Goal: Obtain resource: Download file/media

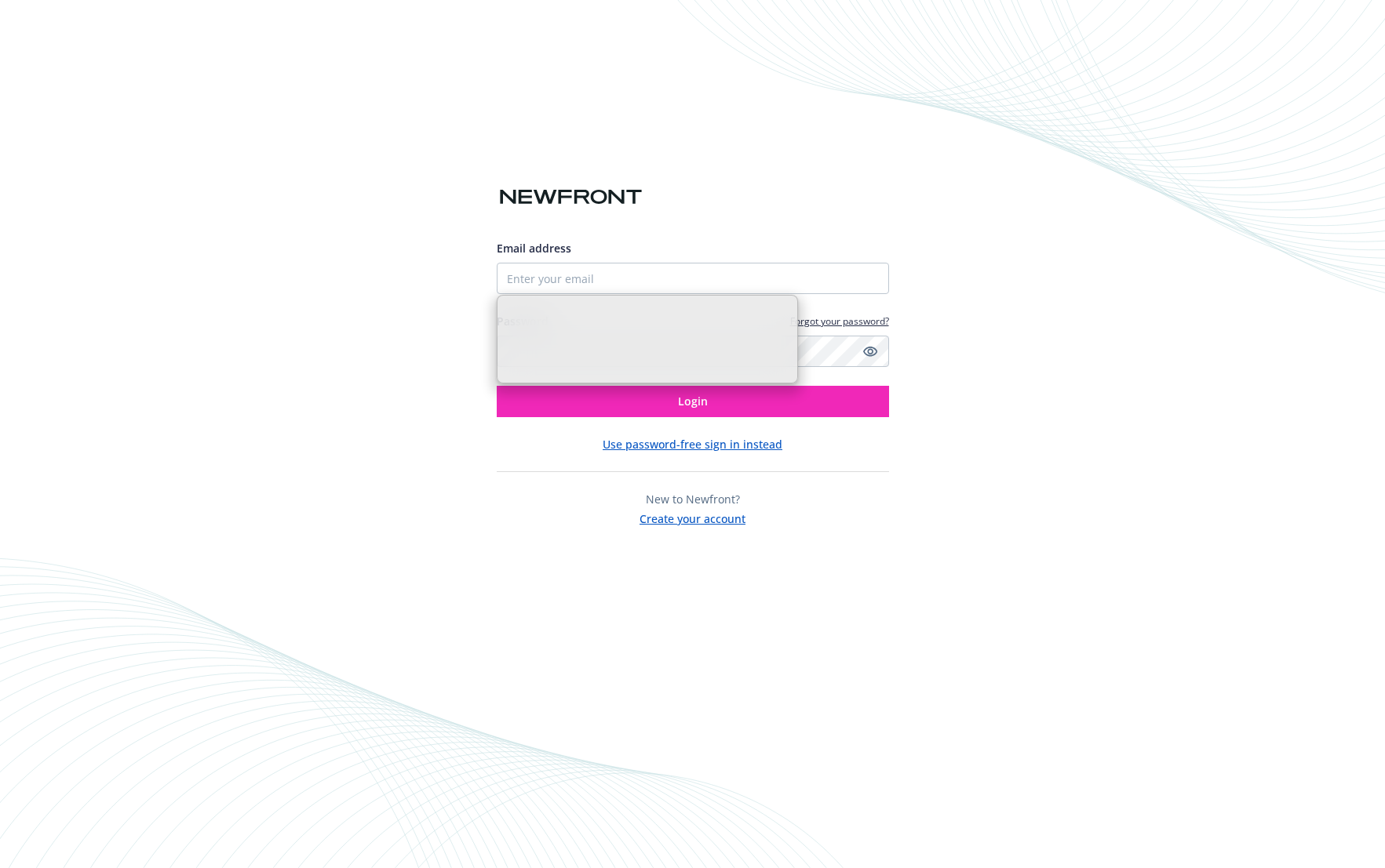
click at [715, 277] on input "Email address" at bounding box center [692, 278] width 392 height 32
type input "[EMAIL_ADDRESS][DOMAIN_NAME]"
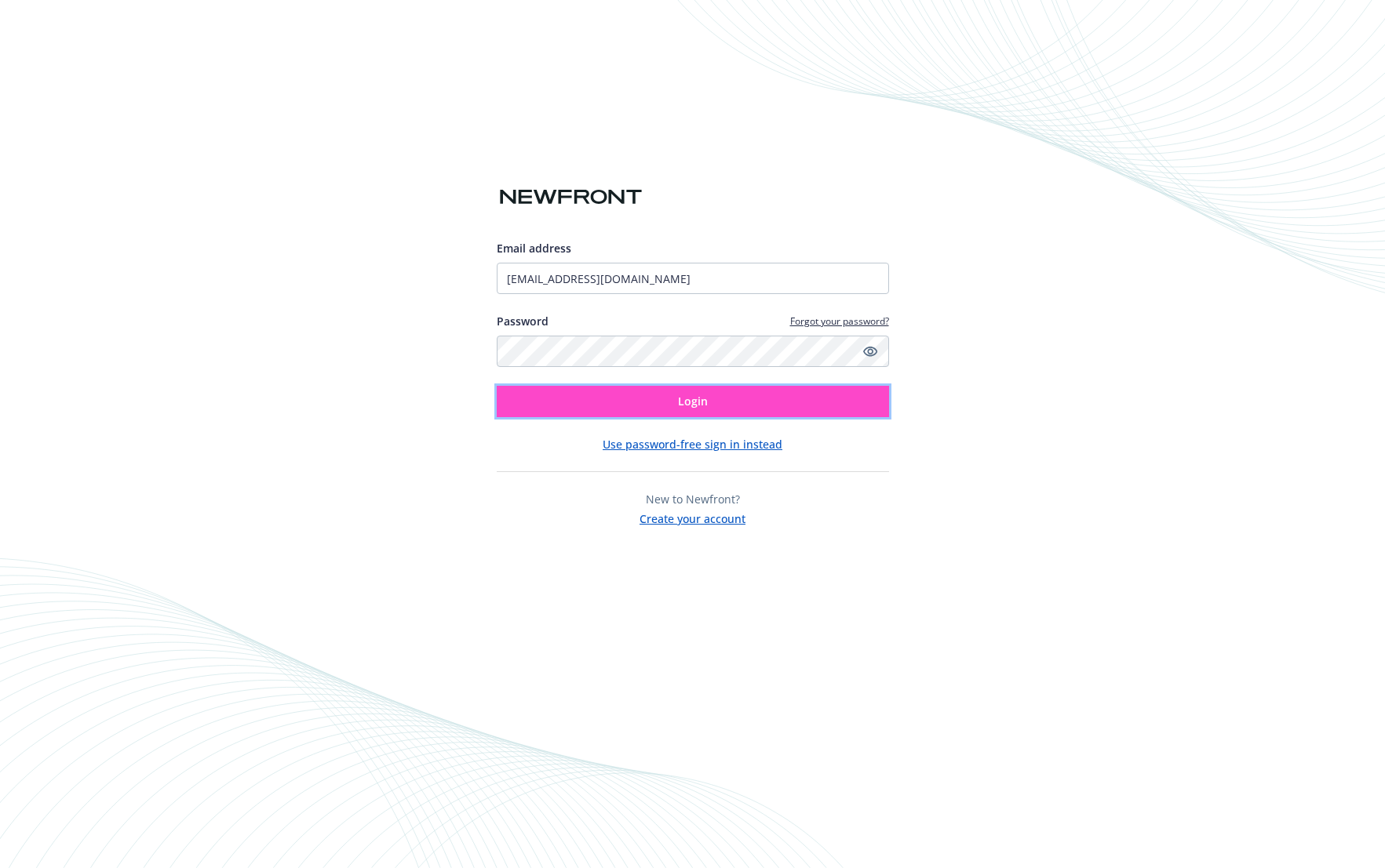
click at [704, 386] on button "Login" at bounding box center [692, 401] width 392 height 32
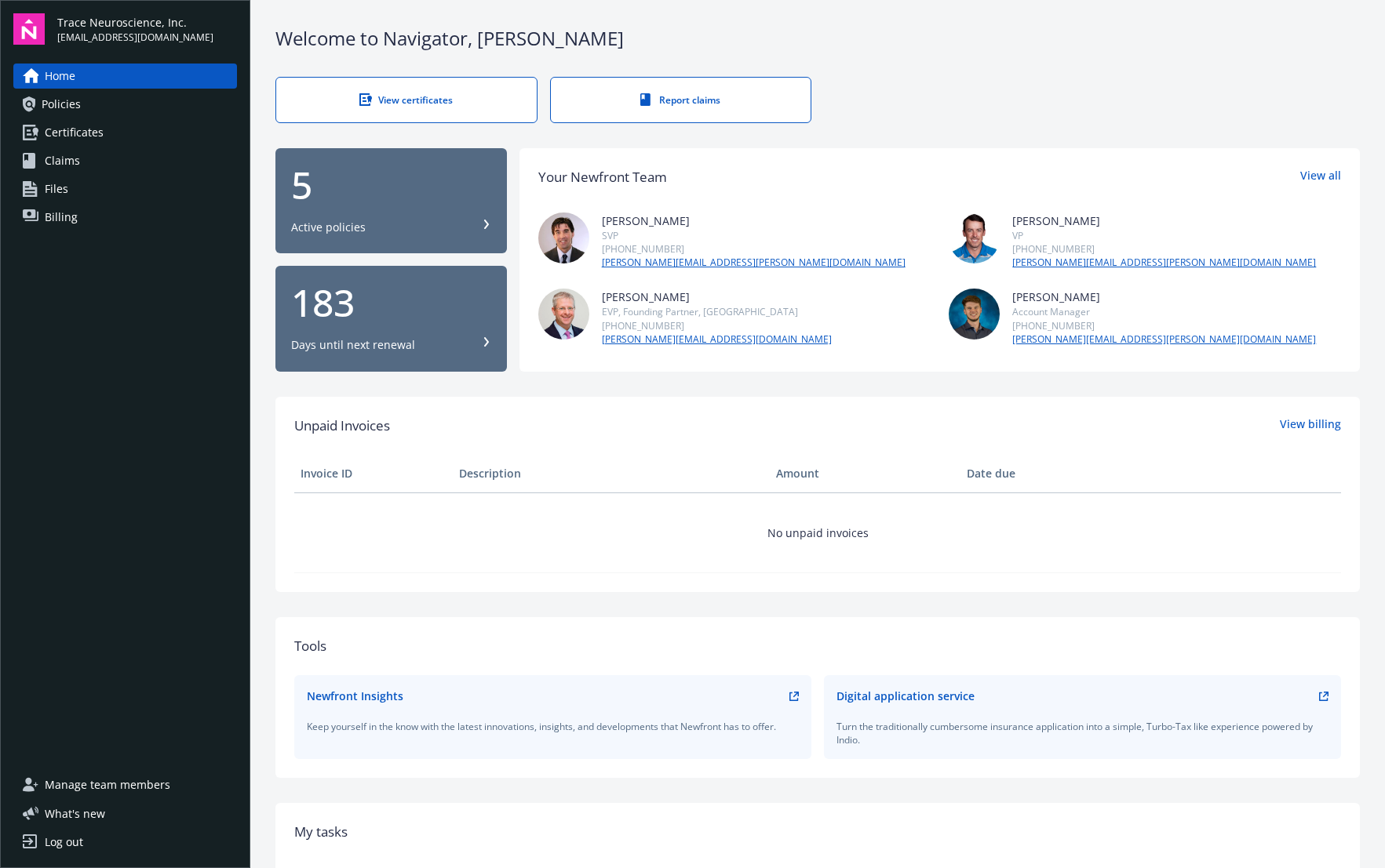
click at [393, 231] on div "Active policies" at bounding box center [391, 227] width 200 height 16
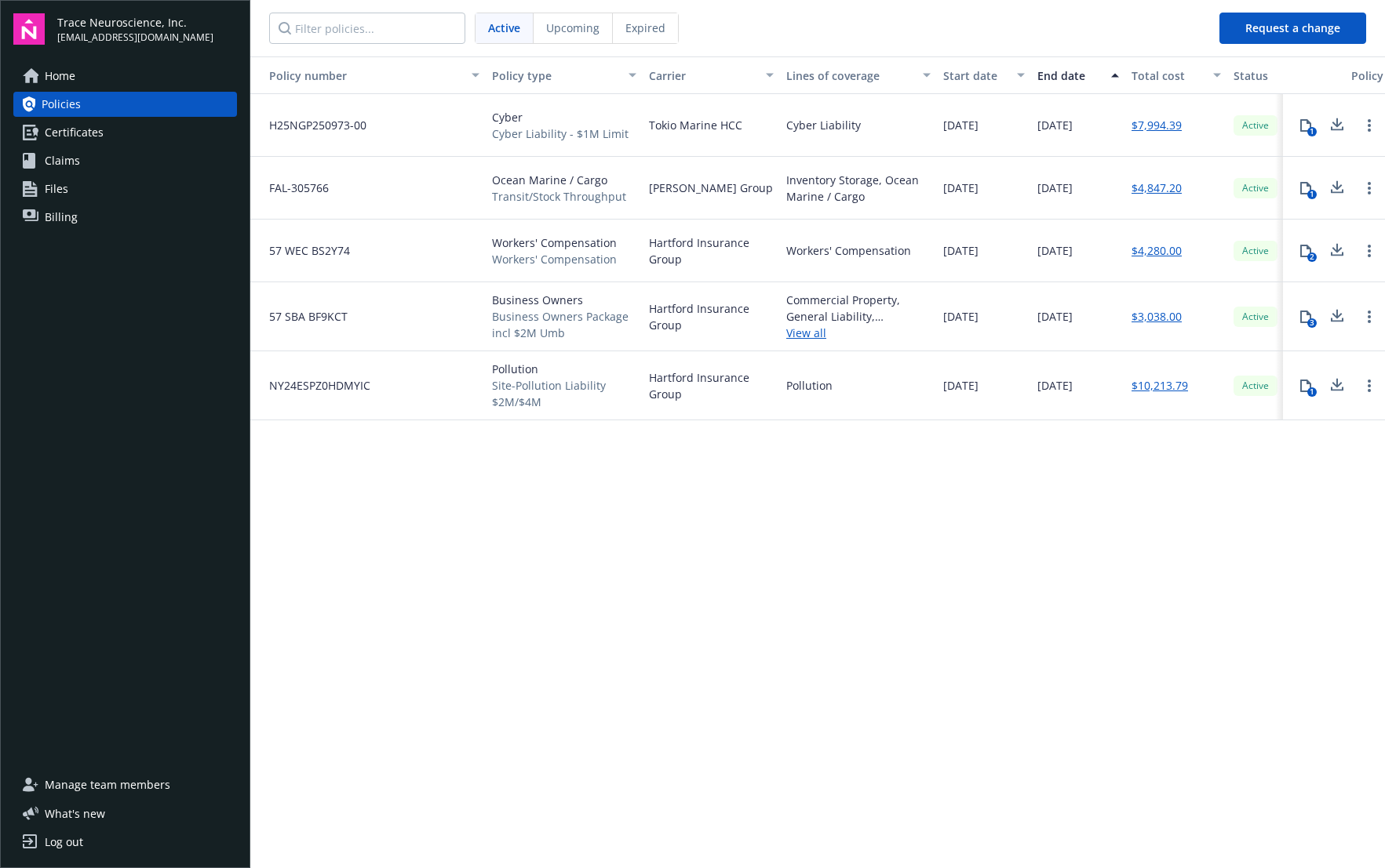
click at [563, 47] on nav "Active Upcoming Expired" at bounding box center [728, 28] width 956 height 56
click at [564, 37] on div "Upcoming" at bounding box center [573, 28] width 79 height 30
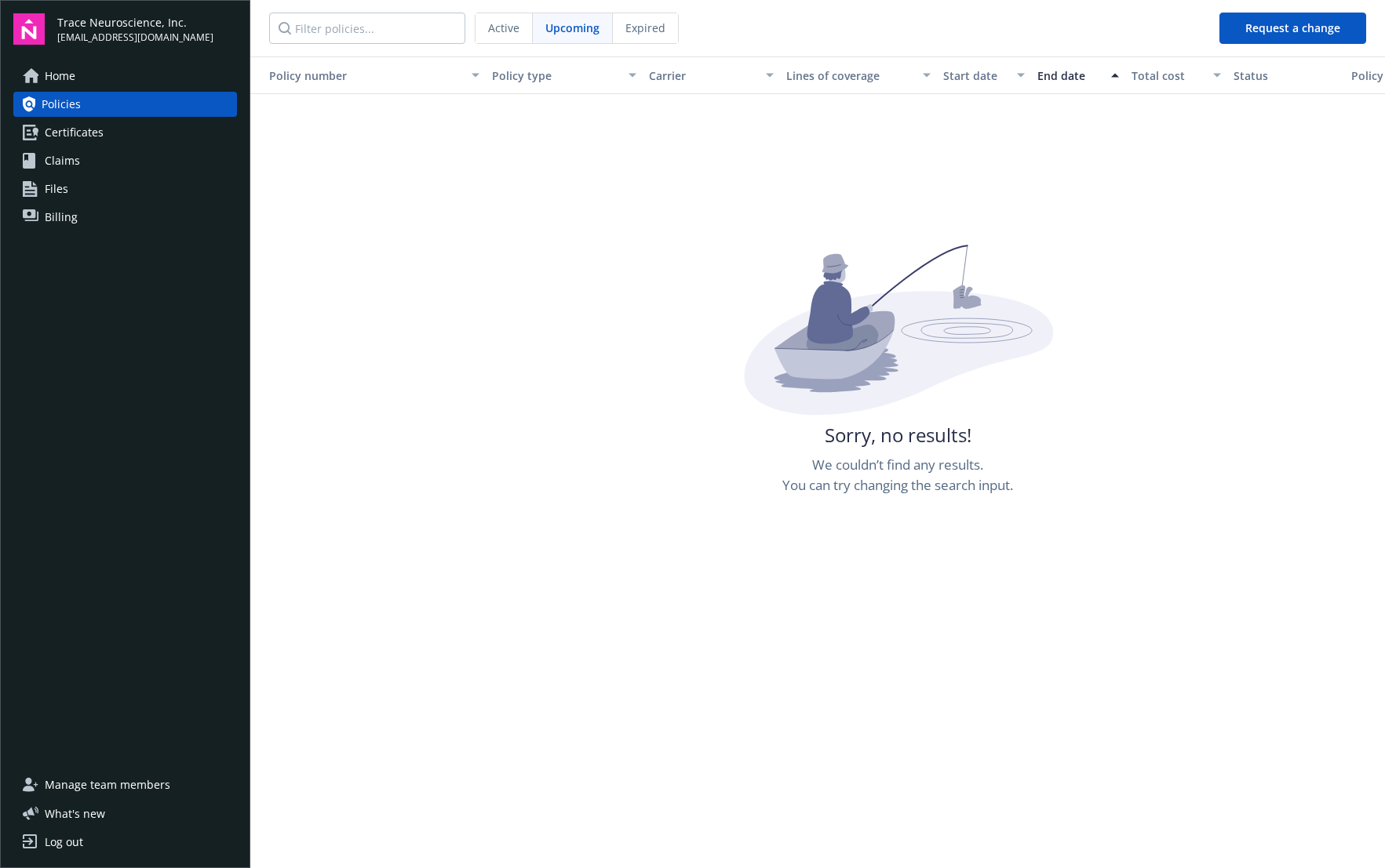
click at [621, 32] on div "Expired" at bounding box center [645, 28] width 65 height 30
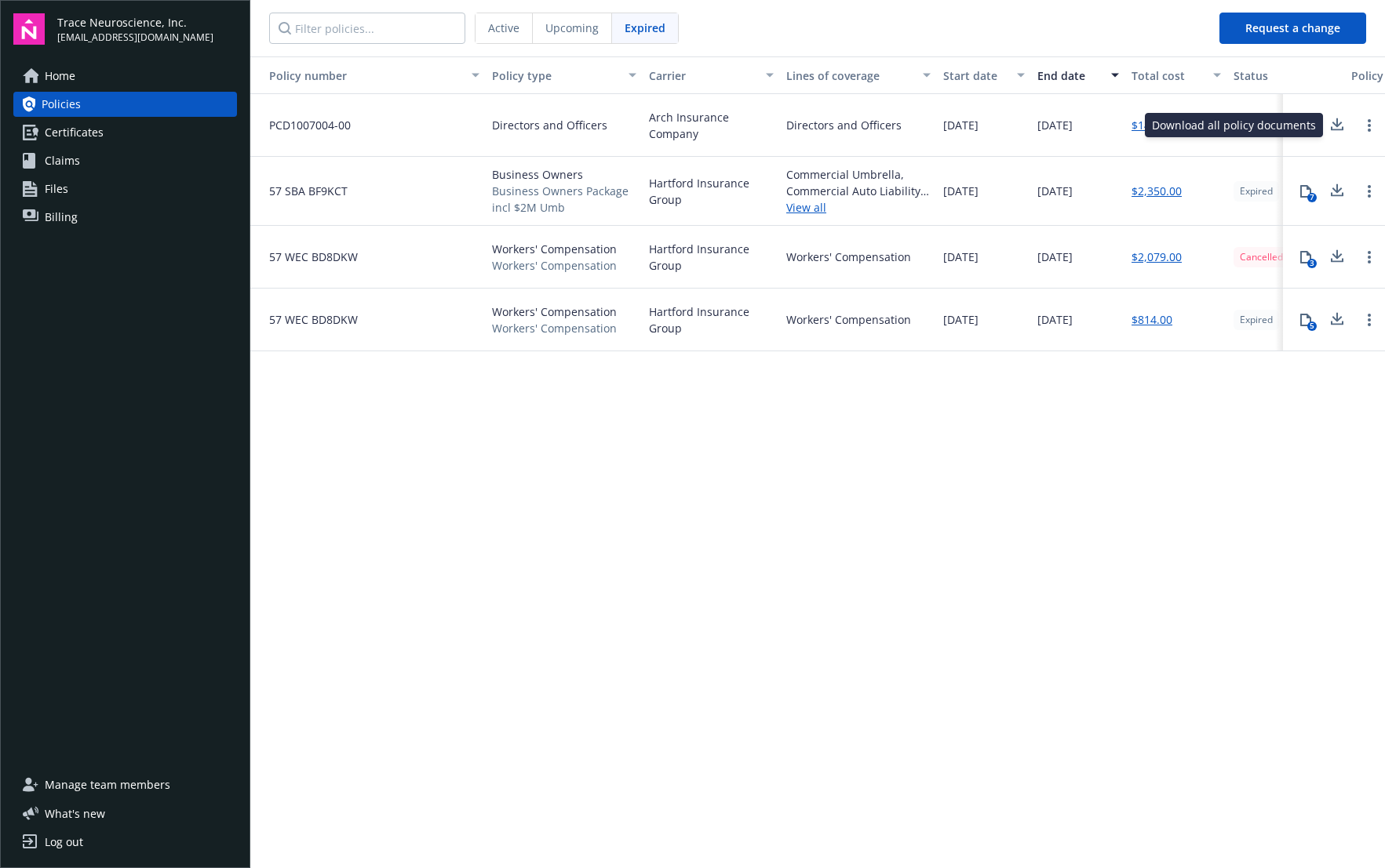
click at [1337, 130] on icon at bounding box center [1337, 125] width 18 height 19
